Goal: Task Accomplishment & Management: Manage account settings

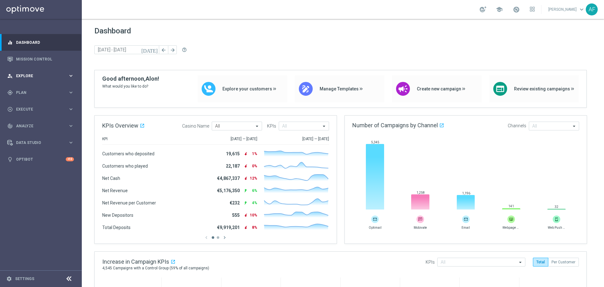
click at [53, 75] on span "Explore" at bounding box center [42, 76] width 52 height 4
click at [51, 108] on span "Execute" at bounding box center [42, 109] width 52 height 4
click at [36, 145] on span "Analyze" at bounding box center [42, 145] width 52 height 4
click at [35, 93] on span "Plan" at bounding box center [42, 93] width 52 height 4
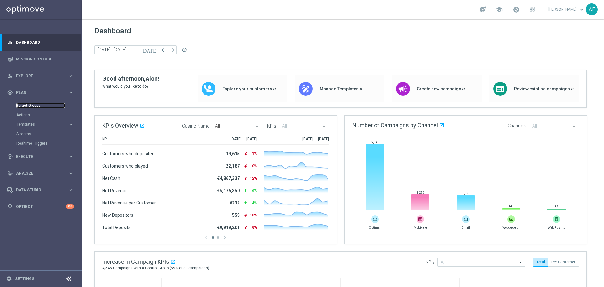
click at [35, 105] on link "Target Groups" at bounding box center [40, 105] width 49 height 5
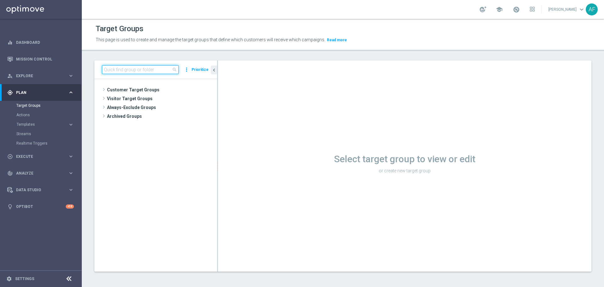
click at [133, 71] on input at bounding box center [140, 69] width 77 height 9
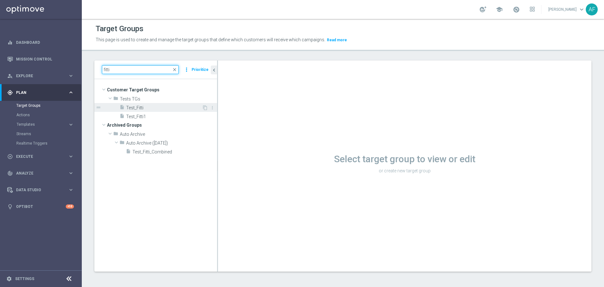
type input "fitti"
click at [163, 107] on span "Test_Fitti" at bounding box center [164, 107] width 76 height 5
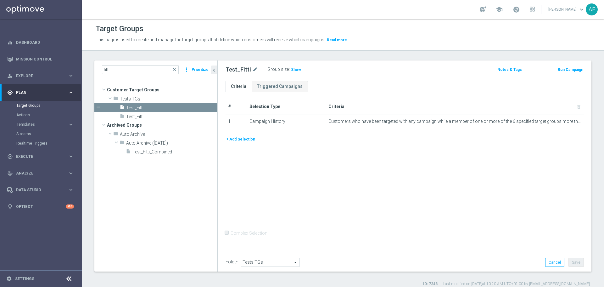
click at [252, 139] on button "+ Add Selection" at bounding box center [241, 139] width 30 height 7
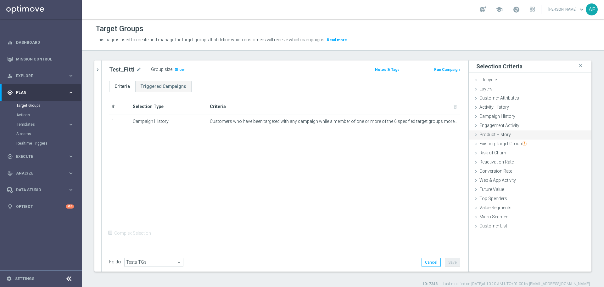
click at [520, 135] on div "Product History done" at bounding box center [530, 134] width 123 height 9
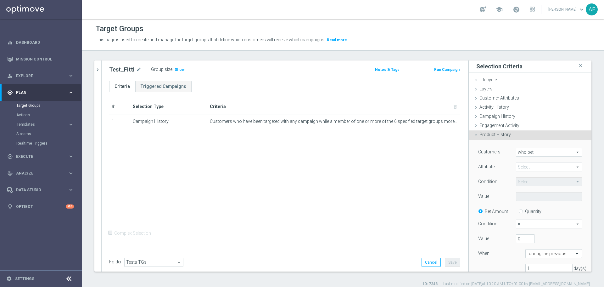
click at [526, 152] on span "who bet" at bounding box center [549, 152] width 65 height 8
click at [530, 158] on label "who bet" at bounding box center [549, 161] width 65 height 8
click at [531, 166] on span at bounding box center [549, 167] width 65 height 8
click at [534, 208] on span "Bonus ID" at bounding box center [549, 209] width 60 height 5
type input "Bonus ID"
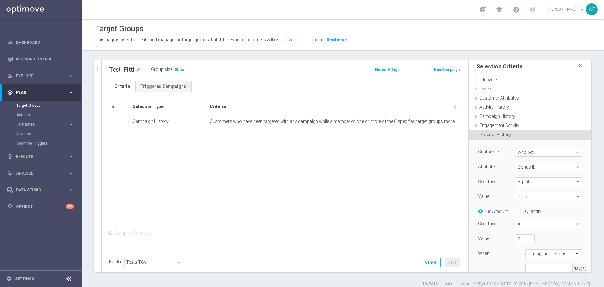
click at [530, 179] on span "Equals" at bounding box center [549, 182] width 65 height 8
click at [497, 175] on div "Customers who bet who bet arrow_drop_down search Attribute Bonus ID Bonus ID ar…" at bounding box center [531, 213] width 104 height 130
click at [523, 196] on span at bounding box center [549, 196] width 65 height 8
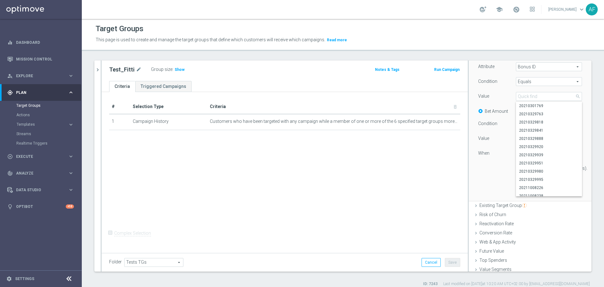
scroll to position [59, 0]
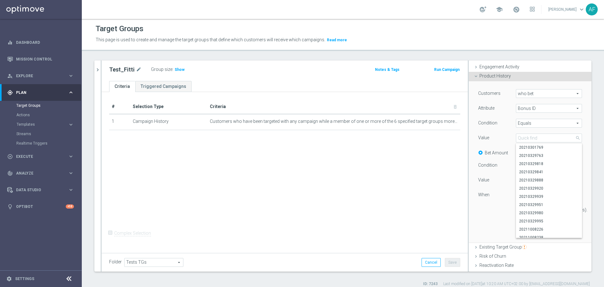
click at [578, 127] on div "Customers who bet who bet arrow_drop_down search Attribute Bonus ID Bonus ID ar…" at bounding box center [530, 162] width 123 height 162
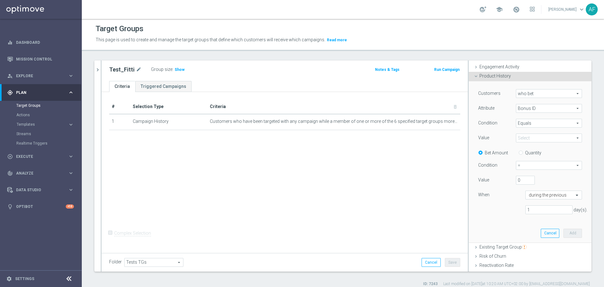
click at [560, 136] on span at bounding box center [549, 138] width 65 height 8
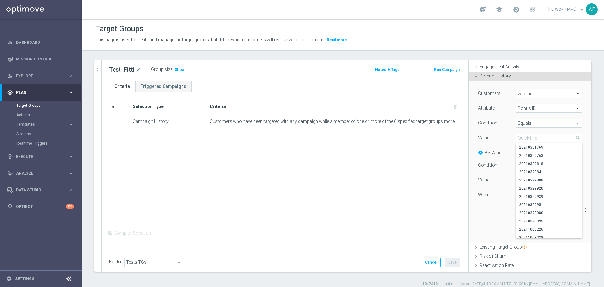
click at [558, 123] on span "Equals" at bounding box center [549, 123] width 65 height 8
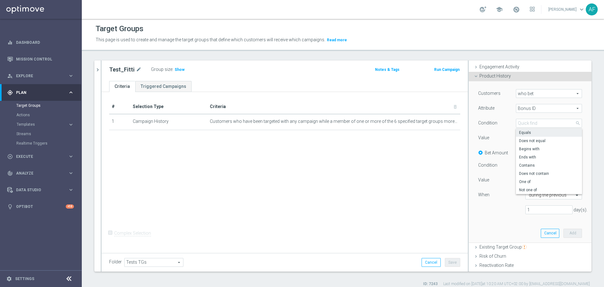
click at [531, 182] on span "One of" at bounding box center [549, 181] width 60 height 5
type input "One of"
click at [540, 137] on span at bounding box center [549, 138] width 65 height 8
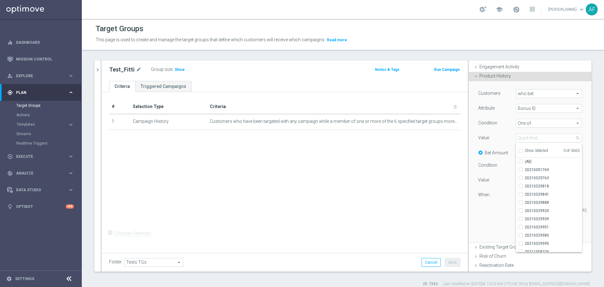
click at [576, 134] on div "Select arrow_drop_down search Show Selected 0 of 3663 (All) 20210301769 2021032…" at bounding box center [550, 137] width 76 height 9
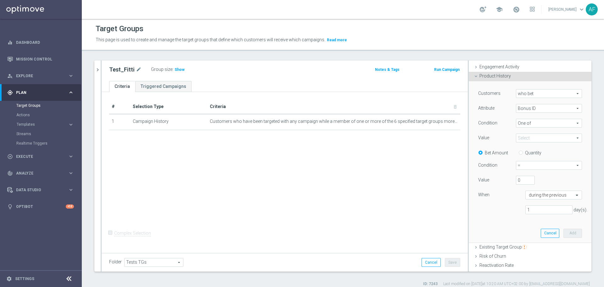
click at [554, 139] on span at bounding box center [549, 138] width 65 height 8
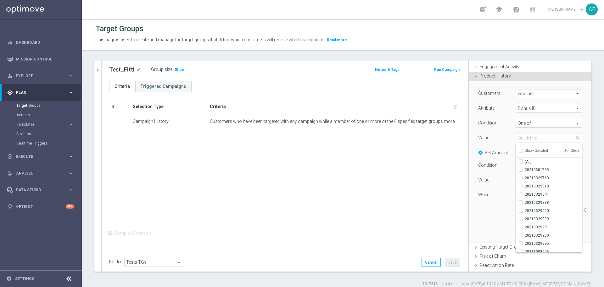
click at [579, 132] on div "Customers who bet who bet arrow_drop_down search Attribute Bonus ID Bonus ID ar…" at bounding box center [530, 162] width 123 height 162
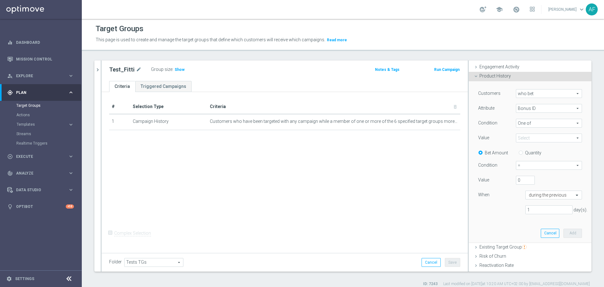
click at [545, 96] on span "who bet" at bounding box center [549, 93] width 65 height 8
click at [576, 100] on div "Customers who bet who bet arrow_drop_down search who bet who did not bet Attrib…" at bounding box center [530, 161] width 113 height 161
click at [516, 179] on input "0" at bounding box center [525, 180] width 19 height 9
click at [523, 179] on input "1" at bounding box center [525, 180] width 19 height 9
type input "0"
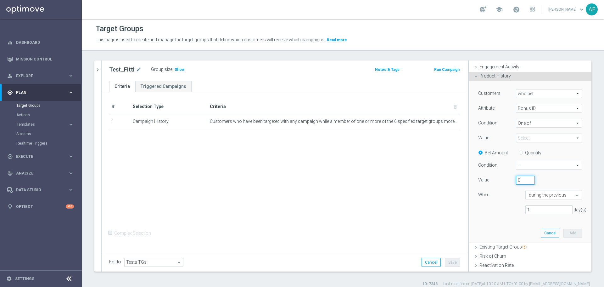
click at [524, 183] on input "0" at bounding box center [525, 180] width 19 height 9
click at [520, 153] on input "Quantity" at bounding box center [522, 152] width 4 height 4
radio input "true"
click at [521, 165] on span "=" at bounding box center [549, 165] width 65 height 8
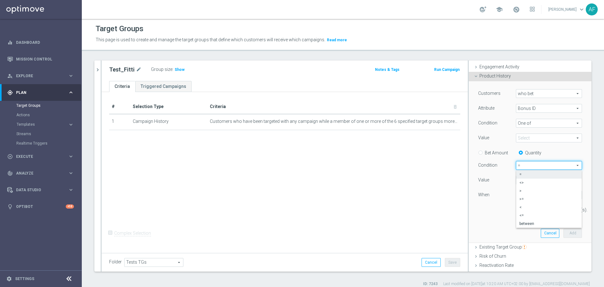
click at [552, 146] on div "Customers who bet who bet arrow_drop_down search Attribute Bonus ID Bonus ID ar…" at bounding box center [531, 154] width 104 height 130
click at [524, 163] on span "=" at bounding box center [549, 165] width 65 height 8
click at [544, 149] on div "Bet Amount Quantity" at bounding box center [530, 152] width 113 height 8
click at [548, 196] on input "text" at bounding box center [547, 195] width 37 height 6
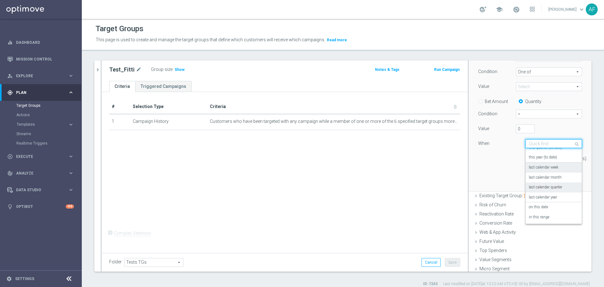
scroll to position [122, 0]
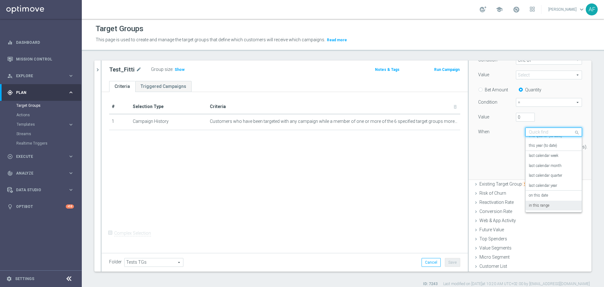
click at [539, 208] on div "in this range" at bounding box center [554, 206] width 50 height 10
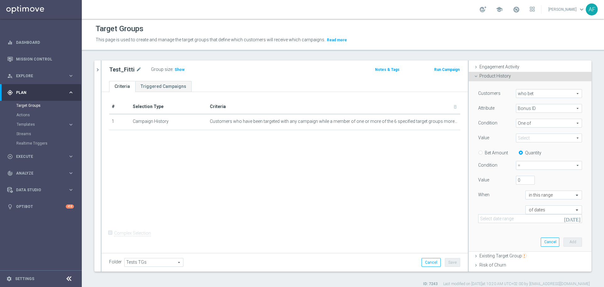
scroll to position [27, 0]
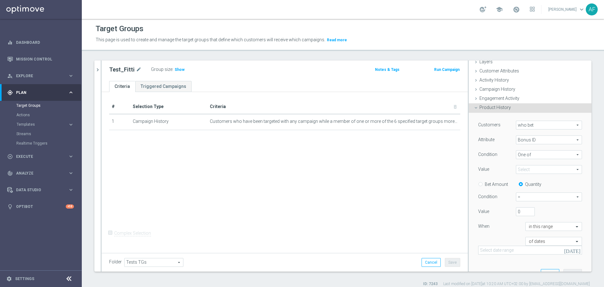
click at [538, 141] on span "Bonus ID" at bounding box center [549, 140] width 65 height 8
click at [576, 130] on div "Customers who bet who bet arrow_drop_down search" at bounding box center [530, 126] width 113 height 10
click at [577, 127] on div "who bet who bet arrow_drop_down search" at bounding box center [550, 125] width 76 height 9
click at [178, 69] on span "Show" at bounding box center [180, 69] width 10 height 4
click at [536, 141] on span "Bonus ID" at bounding box center [549, 140] width 65 height 8
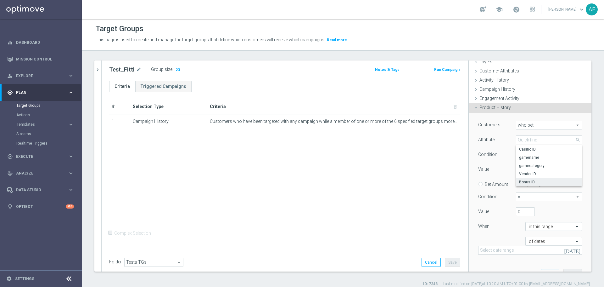
click at [499, 141] on div "Attribute" at bounding box center [493, 140] width 38 height 10
click at [528, 153] on span "One of" at bounding box center [549, 154] width 65 height 8
click at [502, 151] on div "Condition" at bounding box center [493, 155] width 38 height 10
click at [524, 152] on span "One of" at bounding box center [549, 154] width 65 height 8
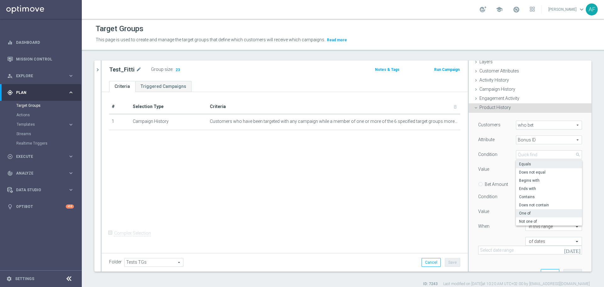
click at [524, 162] on span "Equals" at bounding box center [549, 164] width 60 height 5
click at [526, 155] on span "Equals" at bounding box center [549, 154] width 65 height 8
click at [524, 163] on span "Equals" at bounding box center [549, 164] width 60 height 5
click at [526, 174] on div "Value Select arrow_drop_down search" at bounding box center [530, 170] width 113 height 10
click at [527, 171] on span at bounding box center [549, 169] width 65 height 8
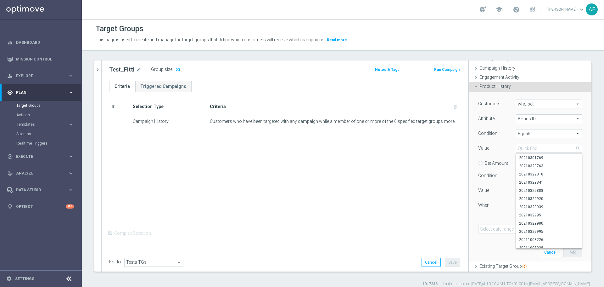
scroll to position [48, 0]
drag, startPoint x: 530, startPoint y: 137, endPoint x: 530, endPoint y: 133, distance: 3.9
click at [530, 137] on span "Equals" at bounding box center [549, 133] width 65 height 8
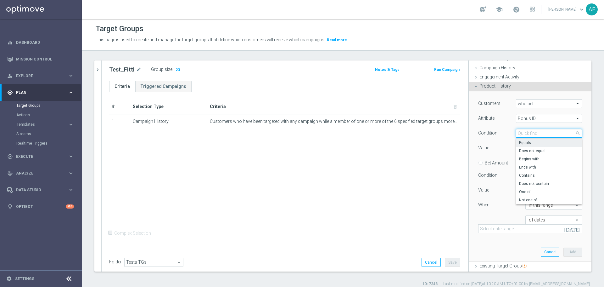
click at [531, 133] on input "search" at bounding box center [549, 133] width 66 height 9
click at [527, 190] on span "One of" at bounding box center [549, 191] width 60 height 5
type input "One of"
click at [530, 149] on span at bounding box center [549, 148] width 65 height 8
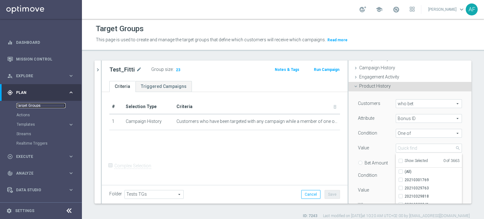
click at [30, 105] on link "Target Groups" at bounding box center [40, 105] width 49 height 5
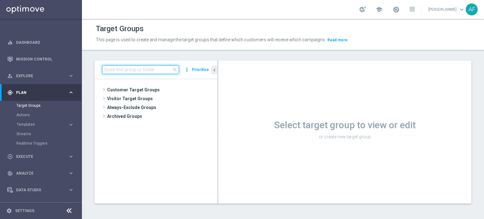
click at [138, 70] on input at bounding box center [140, 69] width 77 height 9
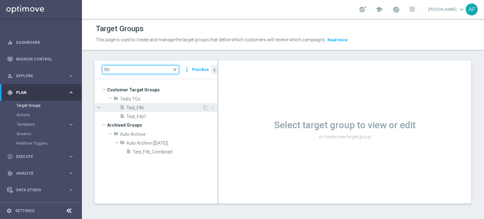
type input "fitti"
click at [143, 107] on span "Test_Fitti" at bounding box center [164, 107] width 76 height 5
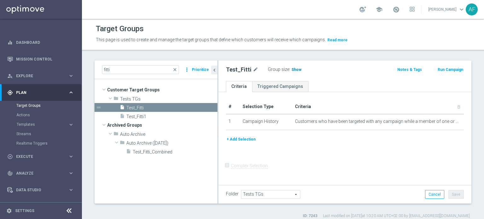
click at [293, 69] on span "Show" at bounding box center [296, 69] width 10 height 4
click at [235, 139] on button "+ Add Selection" at bounding box center [241, 139] width 30 height 7
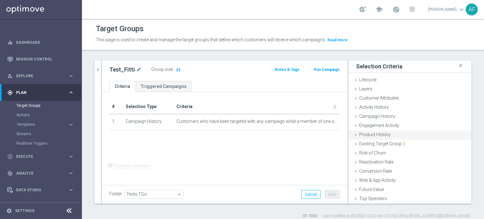
click at [380, 132] on span "Product History" at bounding box center [374, 134] width 31 height 5
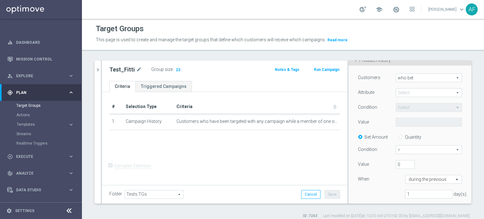
scroll to position [67, 0]
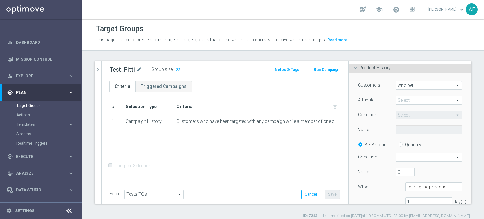
click at [432, 102] on span at bounding box center [428, 100] width 65 height 8
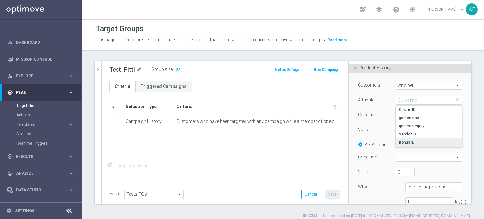
click at [414, 142] on span "Bonus ID" at bounding box center [429, 142] width 60 height 5
type input "Bonus ID"
type input "Equals"
click at [411, 115] on span "Equals" at bounding box center [428, 115] width 65 height 8
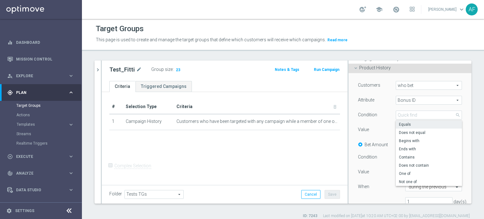
click at [381, 115] on div "Condition" at bounding box center [372, 116] width 38 height 10
click at [398, 129] on span at bounding box center [428, 130] width 65 height 8
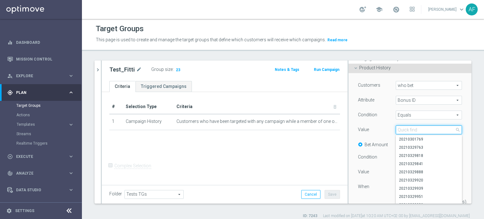
click at [398, 129] on input "search" at bounding box center [428, 129] width 66 height 9
click at [401, 129] on input "search" at bounding box center [428, 129] width 66 height 9
paste input "20250826245940"
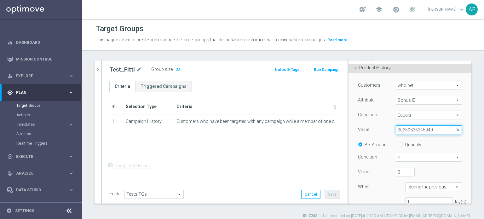
drag, startPoint x: 432, startPoint y: 128, endPoint x: 385, endPoint y: 123, distance: 47.2
click at [386, 124] on div "Customers who bet who bet arrow_drop_down search Attribute Bonus ID Bonus ID ar…" at bounding box center [410, 146] width 104 height 130
type input "20250826245940"
click at [378, 128] on div "Value" at bounding box center [372, 130] width 38 height 10
click at [398, 129] on span at bounding box center [428, 130] width 65 height 8
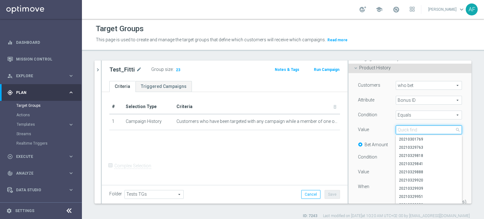
click at [398, 129] on input "search" at bounding box center [428, 129] width 66 height 9
paste input "20250826245940"
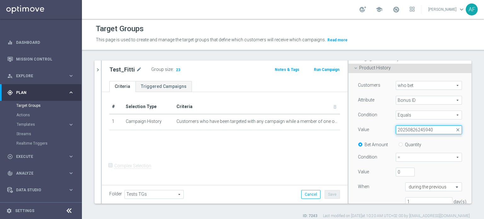
drag, startPoint x: 427, startPoint y: 129, endPoint x: 388, endPoint y: 129, distance: 38.4
click at [391, 129] on div "Select arrow_drop_down 20250826245940 close" at bounding box center [429, 129] width 76 height 9
click at [396, 128] on span at bounding box center [428, 130] width 65 height 8
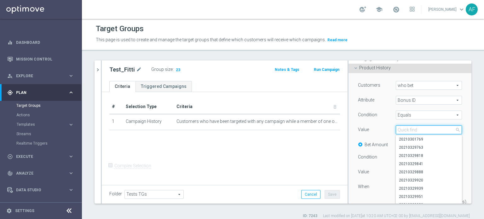
click at [396, 128] on input "search" at bounding box center [428, 129] width 66 height 9
click at [383, 127] on div "Value" at bounding box center [372, 130] width 38 height 10
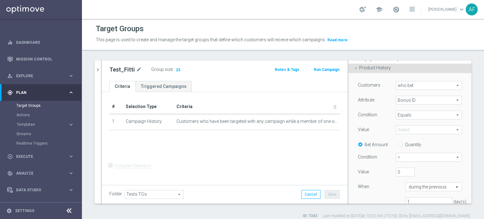
click at [402, 154] on span "=" at bounding box center [428, 157] width 65 height 8
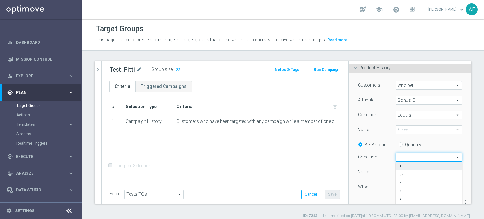
click at [391, 132] on div "Select arrow_drop_down search" at bounding box center [429, 129] width 76 height 9
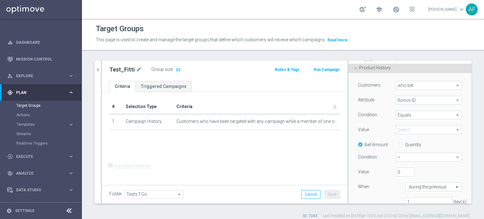
click at [398, 128] on span at bounding box center [428, 130] width 65 height 8
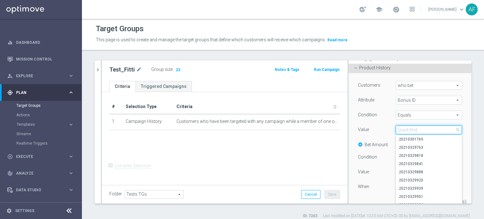
click at [397, 129] on input "search" at bounding box center [428, 129] width 66 height 9
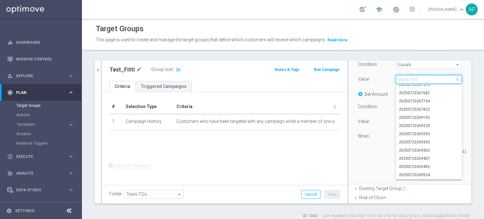
scroll to position [0, 0]
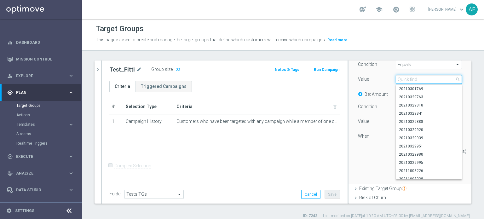
click at [422, 78] on input "search" at bounding box center [428, 79] width 66 height 9
click at [404, 81] on input "search" at bounding box center [428, 79] width 66 height 9
paste input "20250826245940"
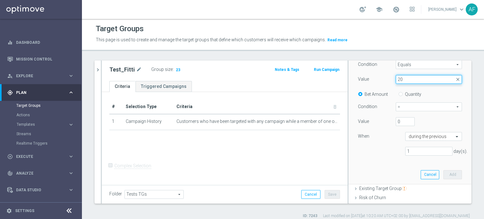
type input "2"
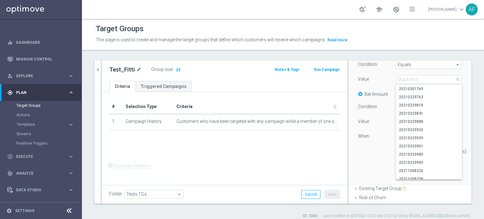
click at [241, 87] on ul "Criteria Triggered Campaigns" at bounding box center [225, 86] width 246 height 11
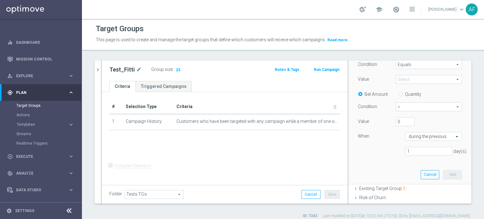
click at [43, 91] on span "Plan" at bounding box center [42, 93] width 52 height 4
click at [57, 91] on span "Plan" at bounding box center [42, 93] width 52 height 4
click at [49, 91] on span "Plan" at bounding box center [42, 93] width 52 height 4
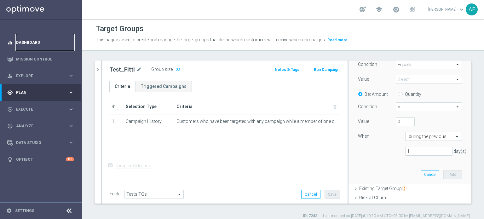
drag, startPoint x: 32, startPoint y: 41, endPoint x: 34, endPoint y: 46, distance: 5.4
click at [32, 41] on link "Dashboard" at bounding box center [45, 42] width 58 height 17
